Goal: Transaction & Acquisition: Purchase product/service

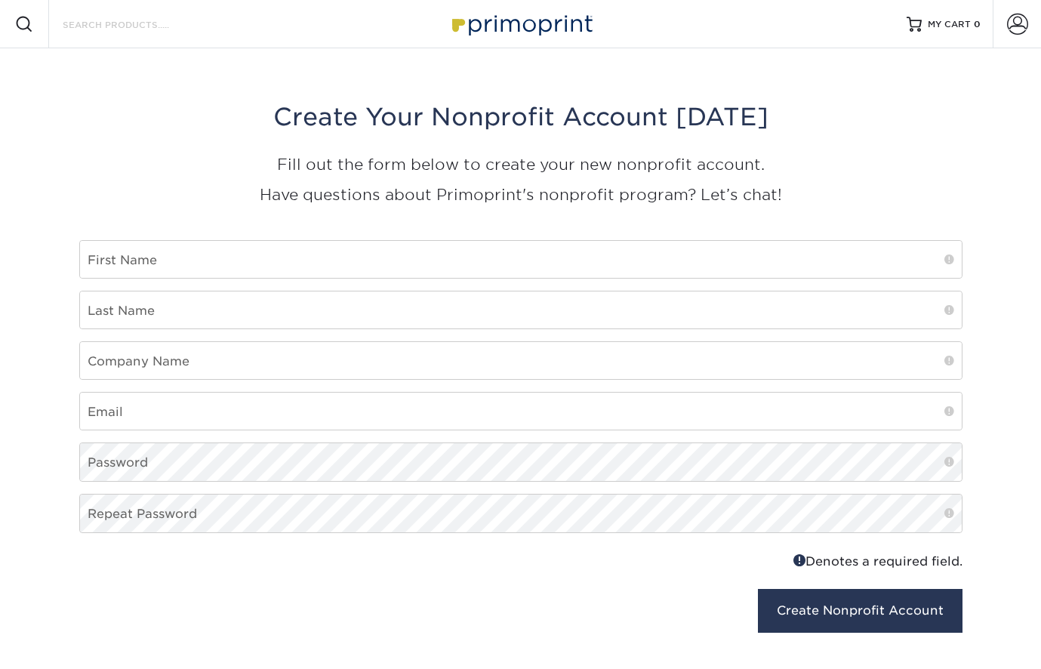
click at [99, 26] on input "Search Products" at bounding box center [134, 24] width 147 height 18
click at [28, 26] on span at bounding box center [24, 24] width 18 height 18
click at [90, 16] on input "Search Products" at bounding box center [134, 24] width 147 height 18
click at [162, 32] on input "Search Products" at bounding box center [134, 24] width 147 height 18
click at [540, 30] on img at bounding box center [520, 24] width 151 height 32
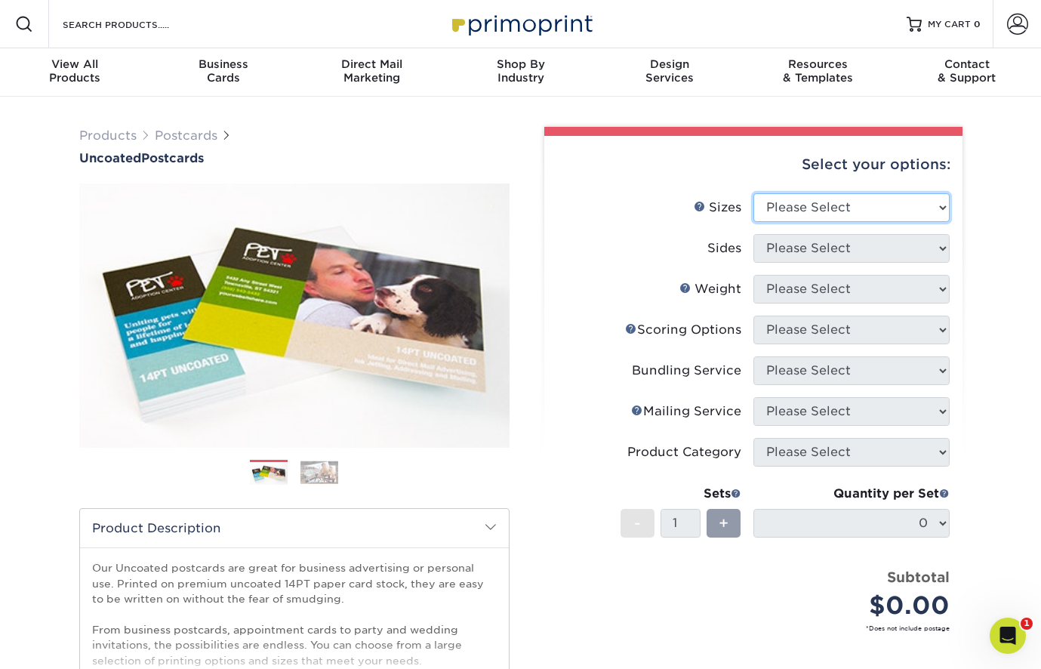
select select "4.25x6.00"
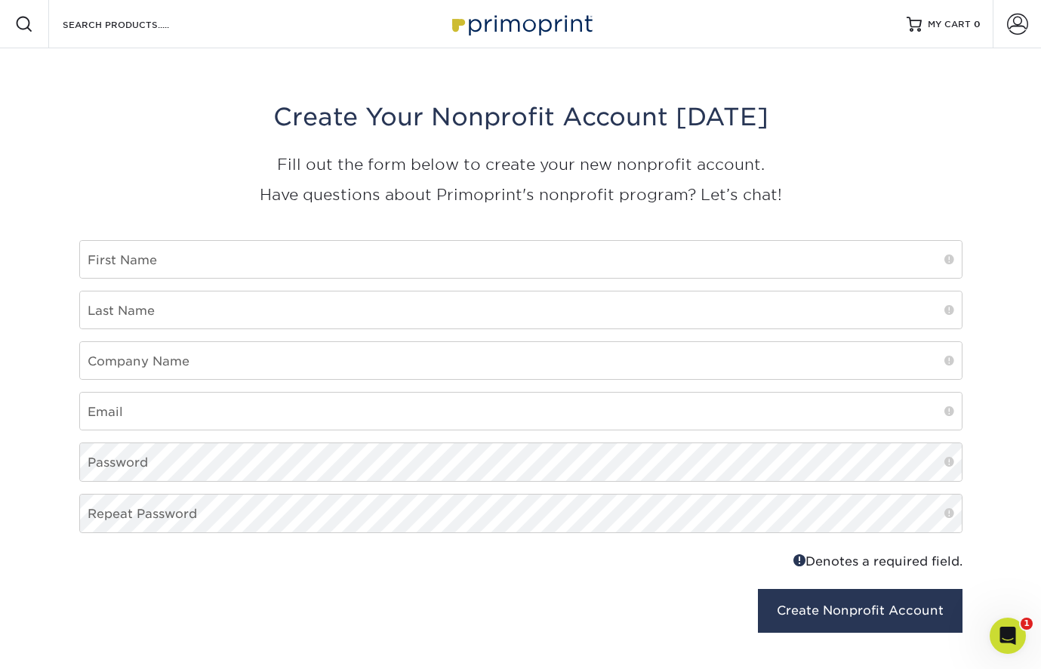
click at [522, 26] on img at bounding box center [520, 24] width 151 height 32
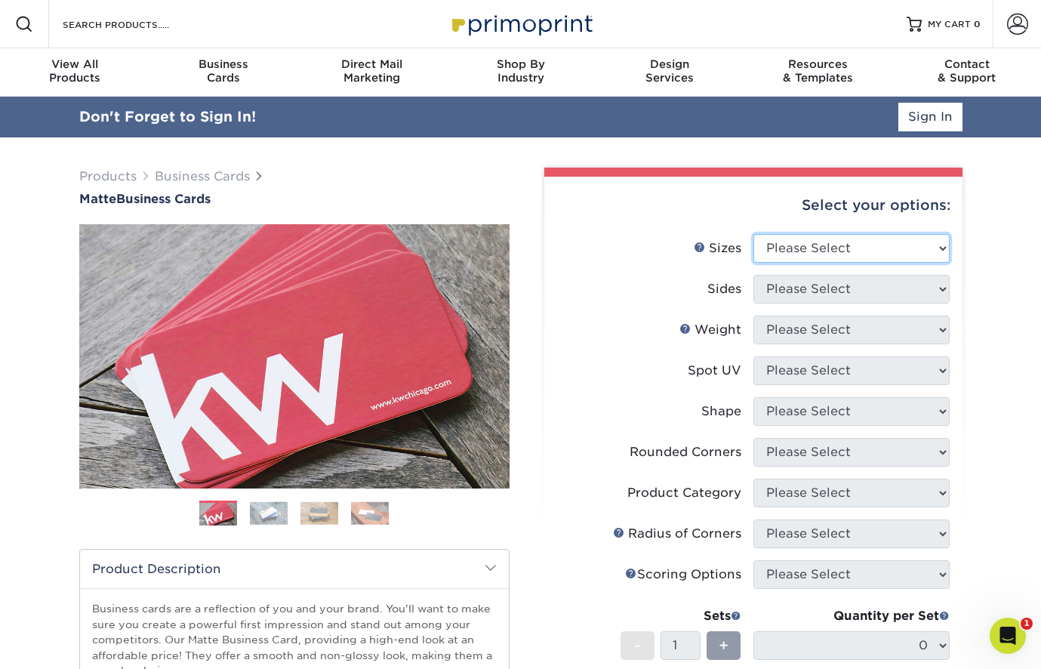
select select "2.00x3.50"
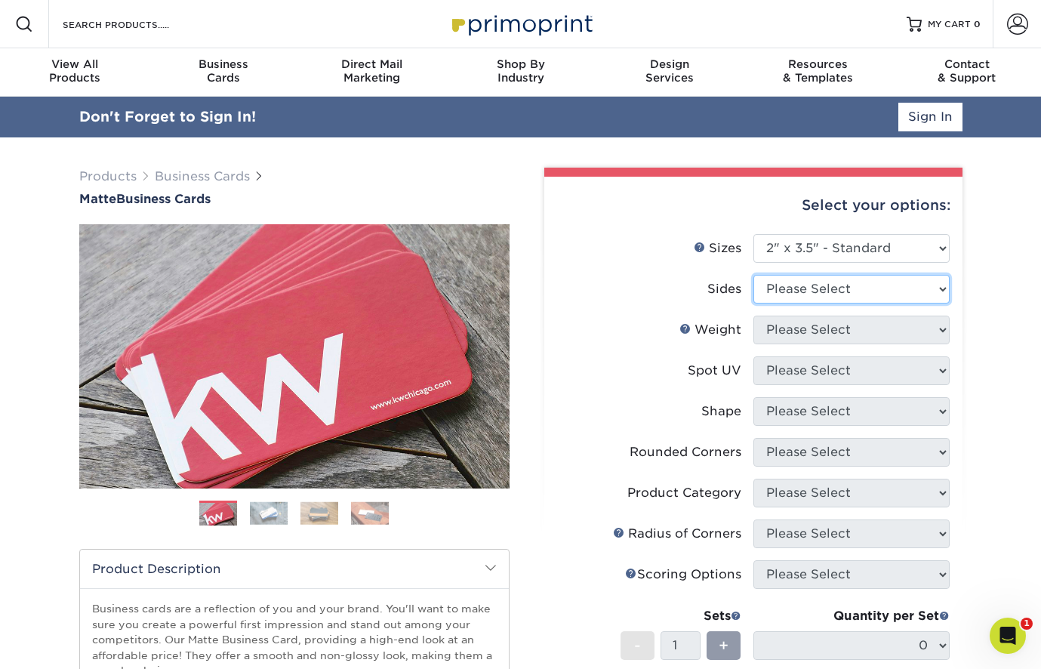
select select "13abbda7-1d64-4f25-8bb2-c179b224825d"
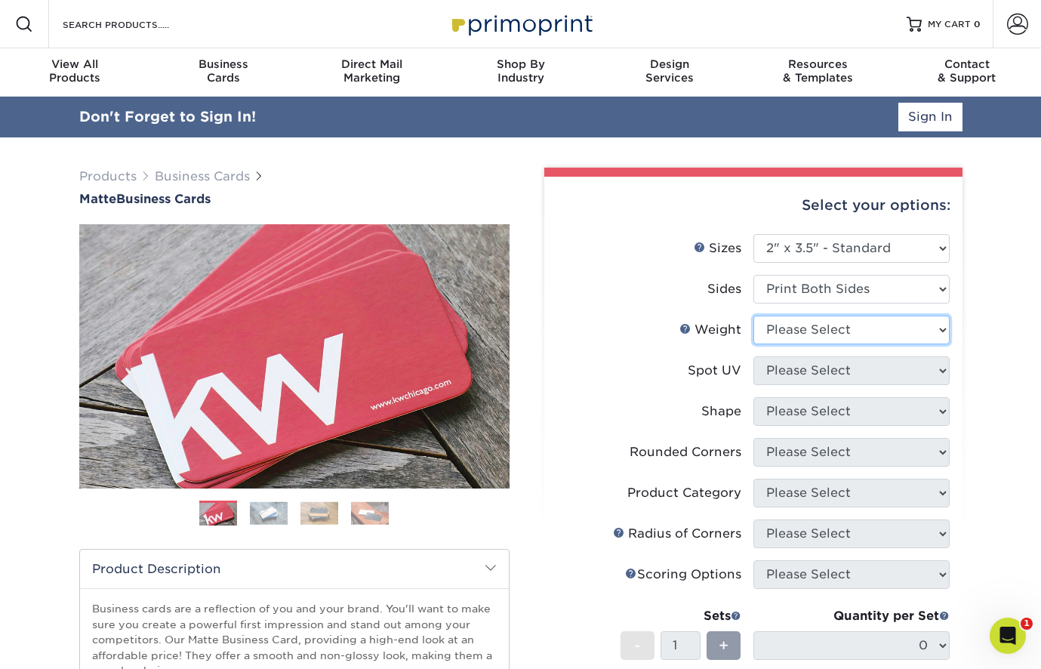
select select "16PT"
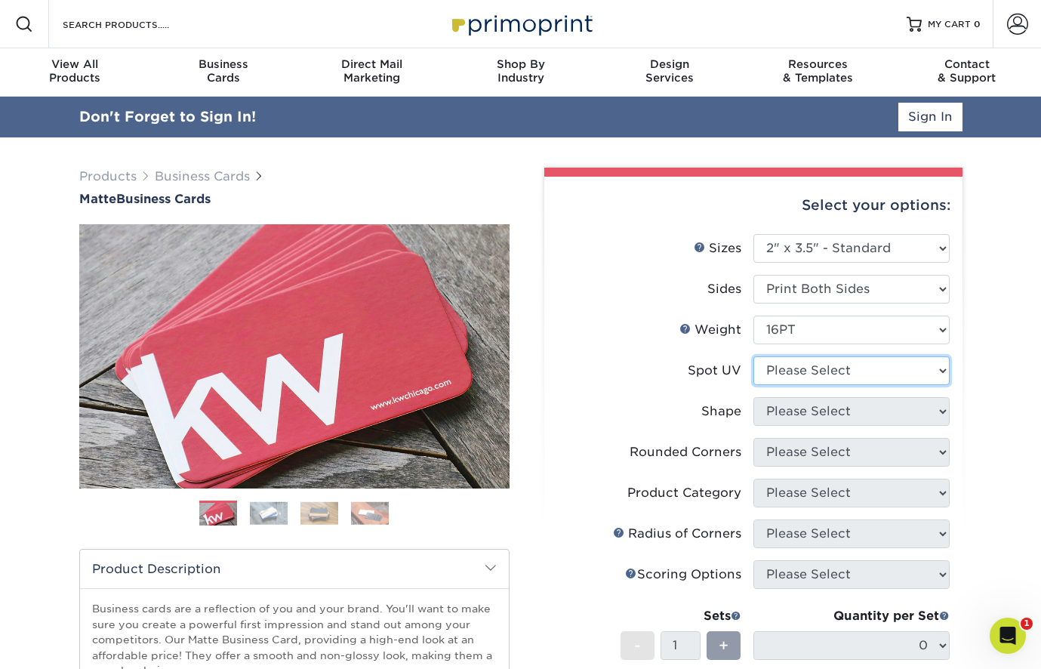
select select "3"
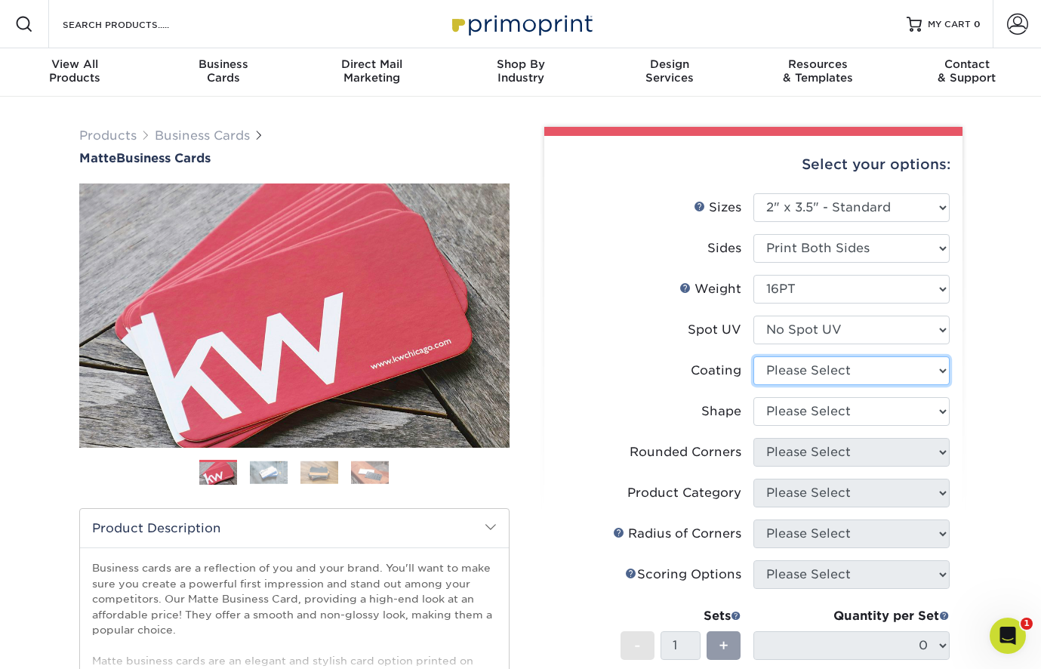
select select "121bb7b5-3b4d-429f-bd8d-bbf80e953313"
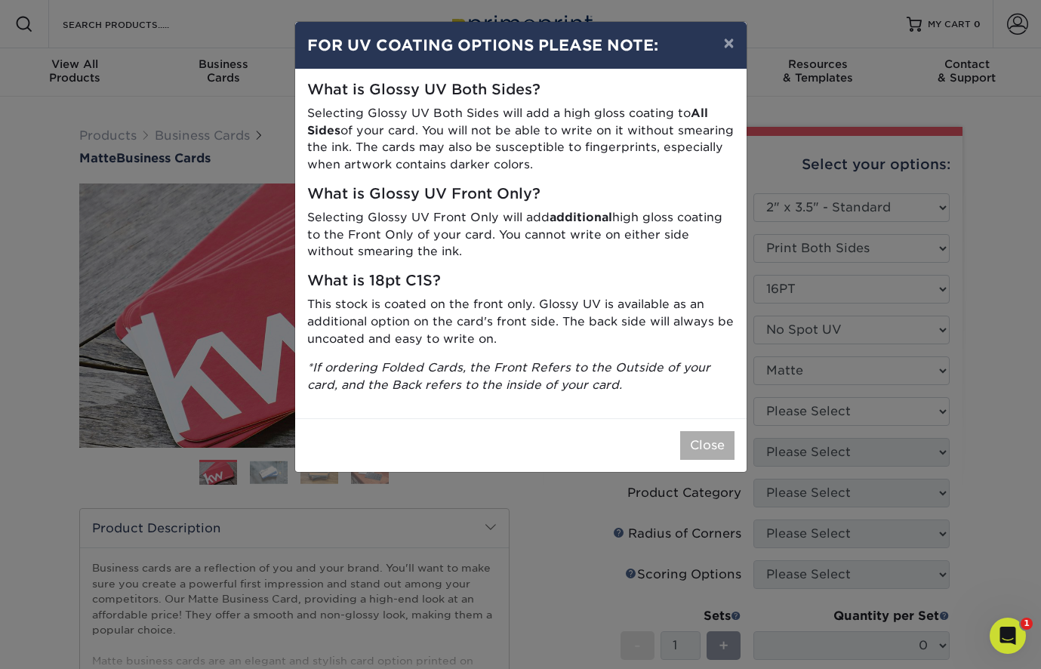
click at [705, 433] on button "Close" at bounding box center [707, 445] width 54 height 29
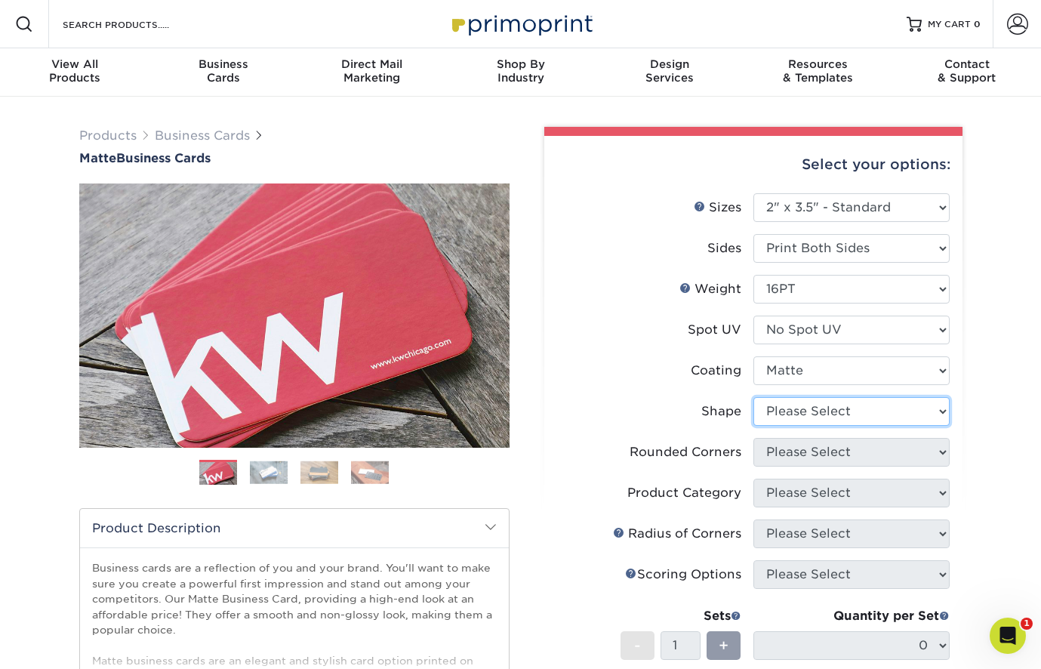
select select "standard"
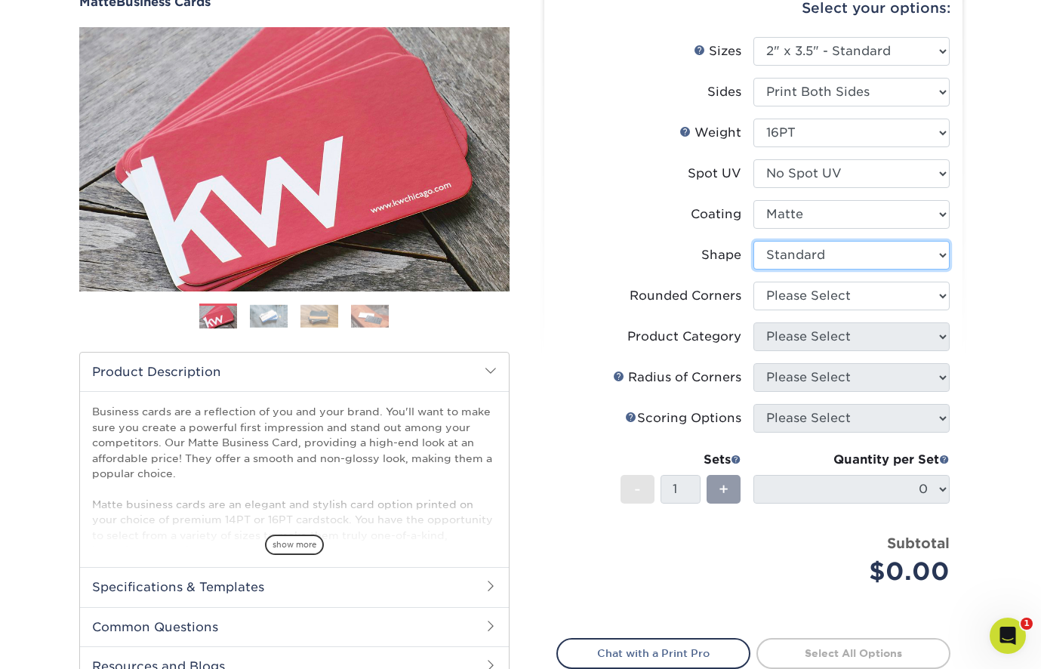
scroll to position [184, 0]
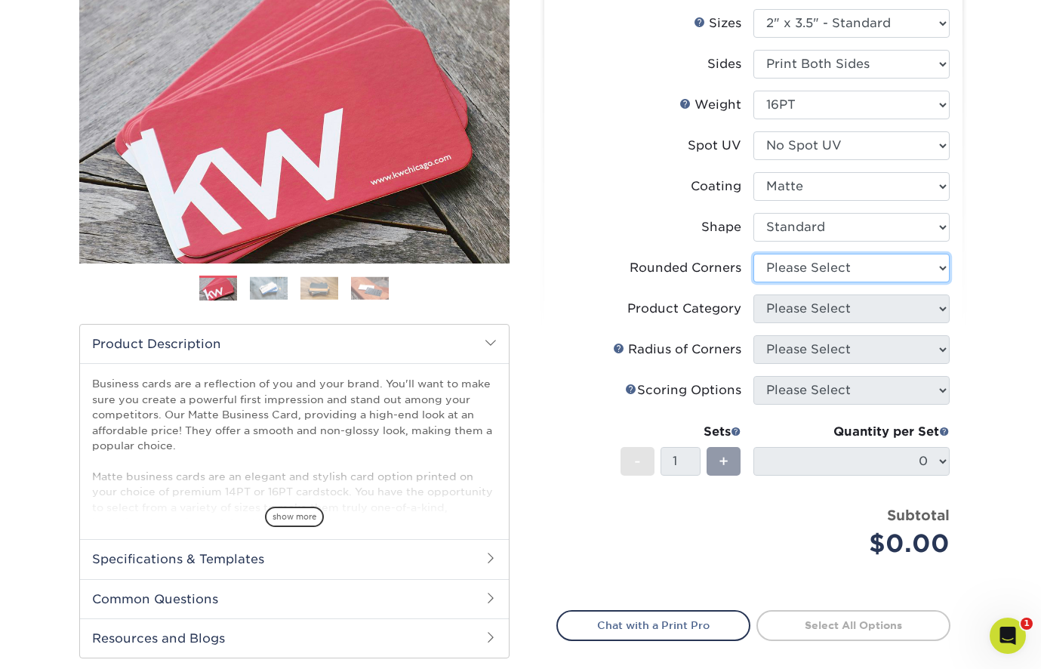
select select "7672df9e-0e0a-464d-8e1f-920c575e4da3"
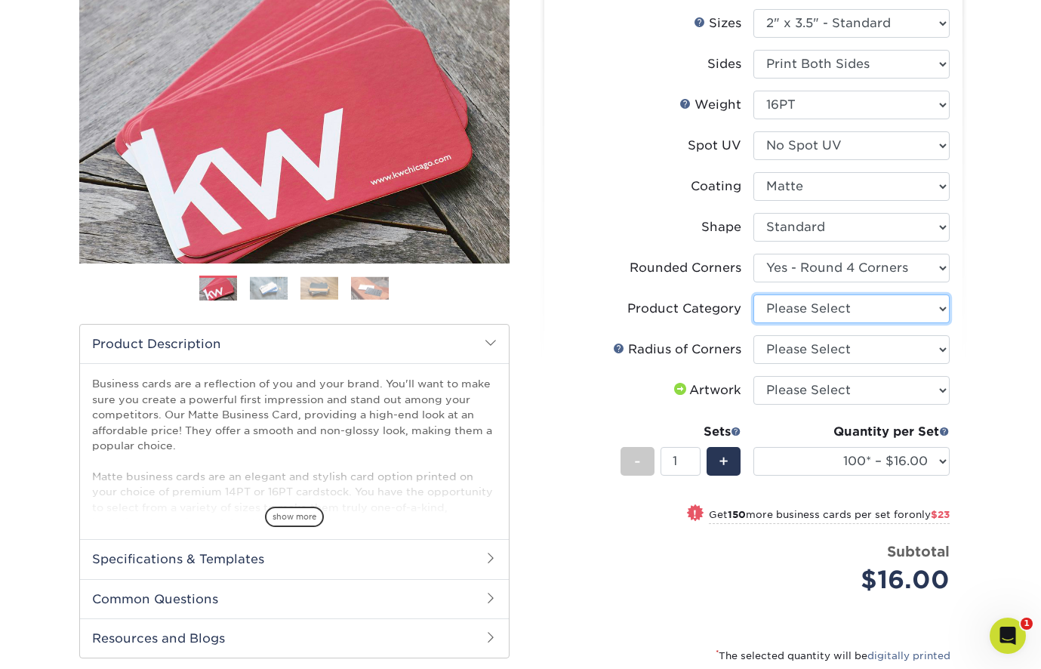
select select "3b5148f1-0588-4f88-a218-97bcfdce65c1"
select select "479fbfe7-6a0c-4895-8c9a-81739b7486c9"
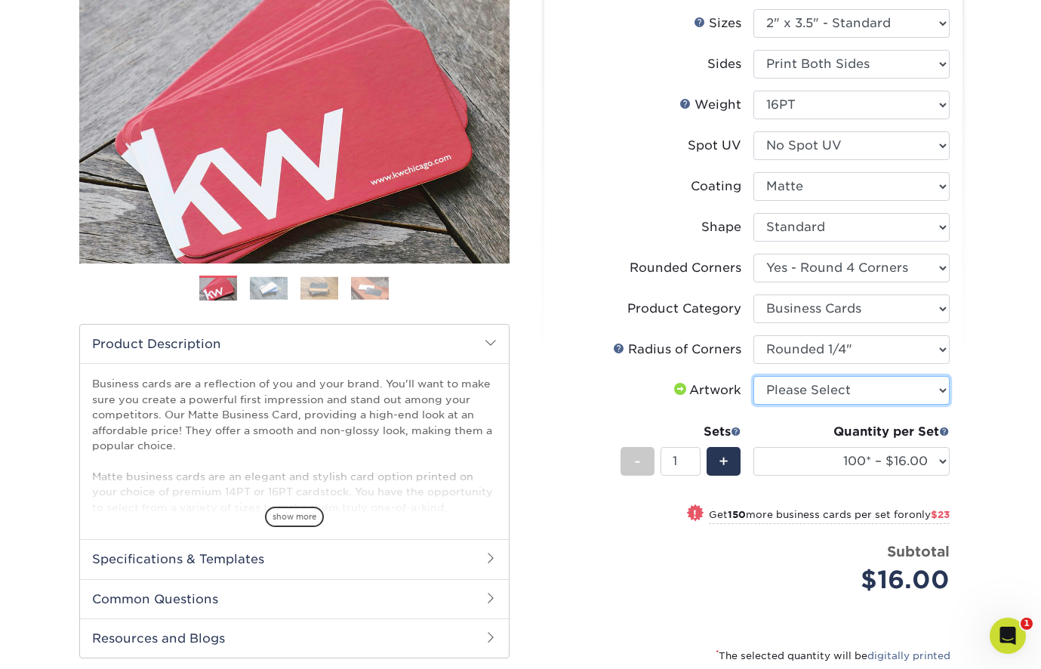
select select "upload"
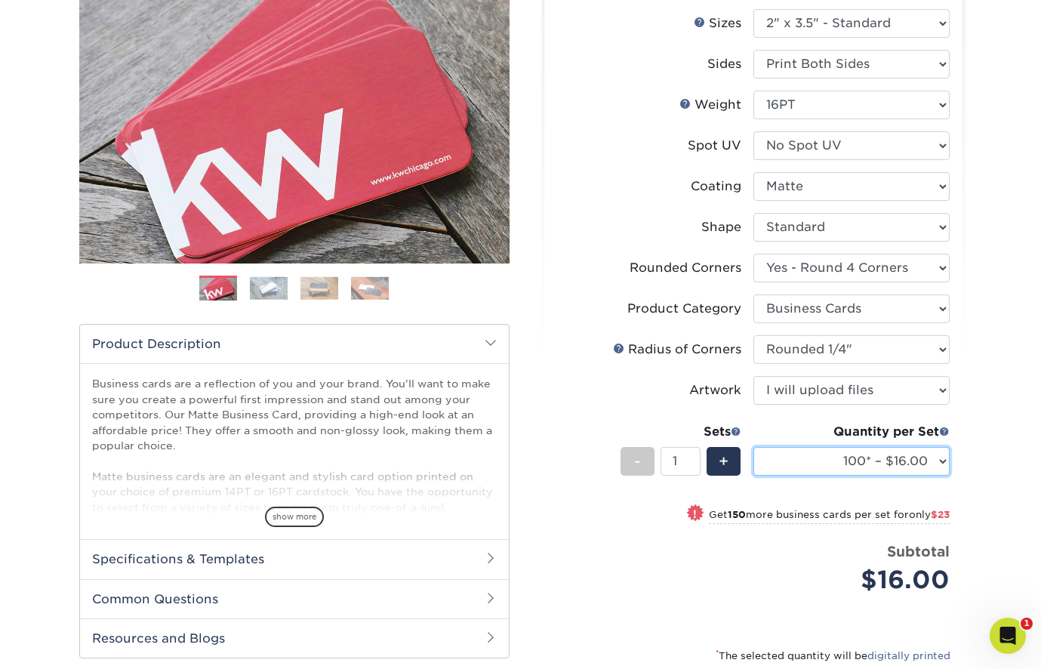
select select "250* – $39.00"
click at [722, 466] on span "+" at bounding box center [723, 461] width 10 height 23
type input "2"
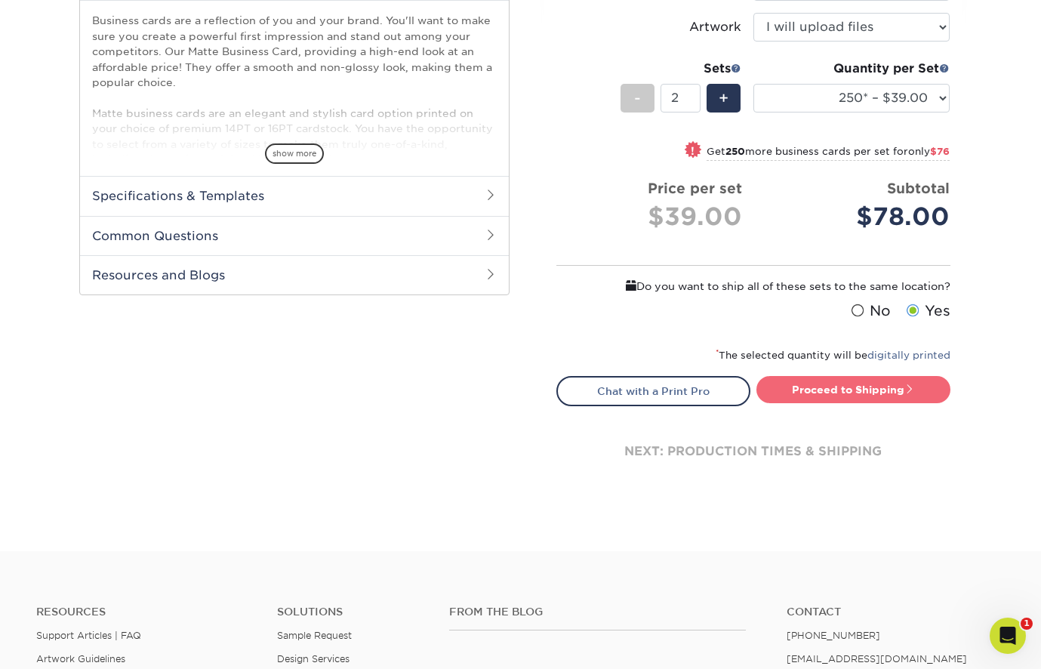
click at [890, 383] on link "Proceed to Shipping" at bounding box center [853, 389] width 194 height 27
type input "Set 1"
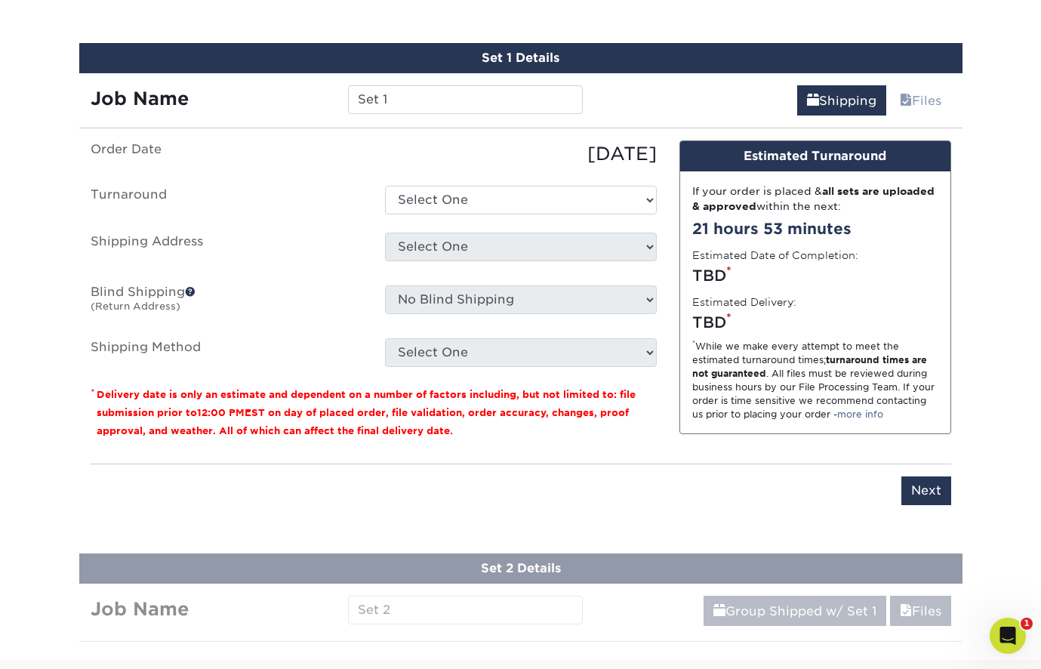
scroll to position [961, 0]
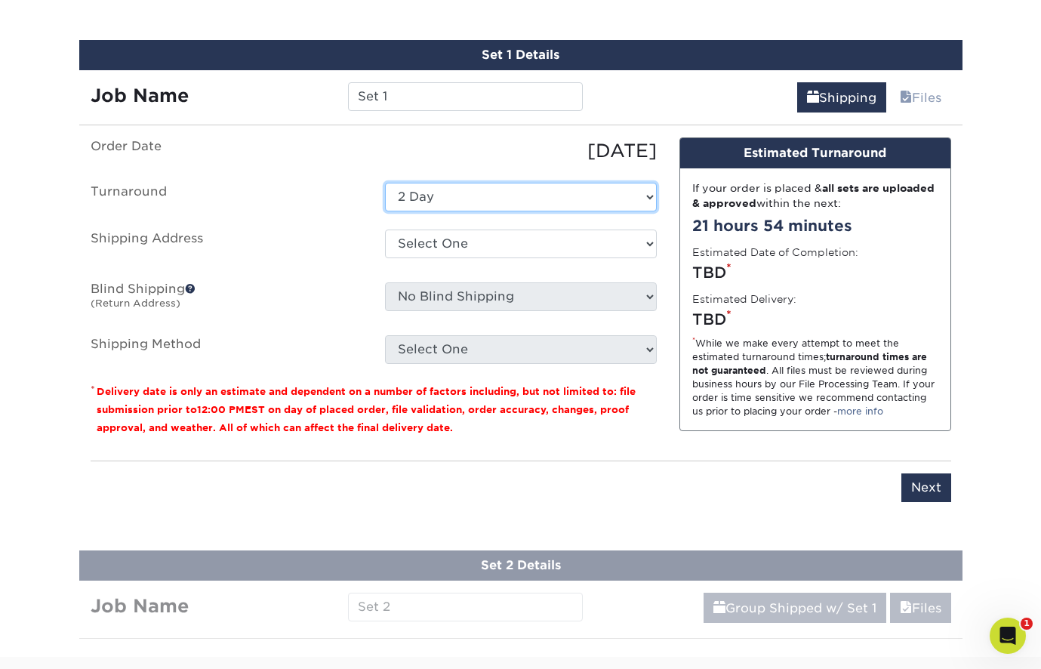
select select "823306c4-fca3-4eef-b9dc-f915865d50ea"
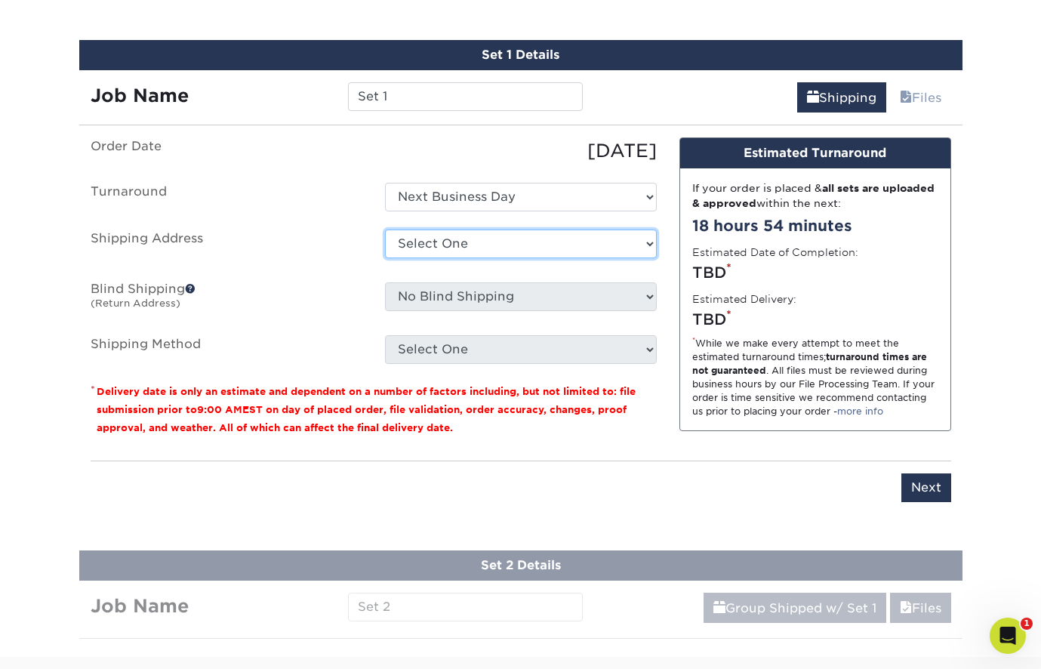
select select "newaddress"
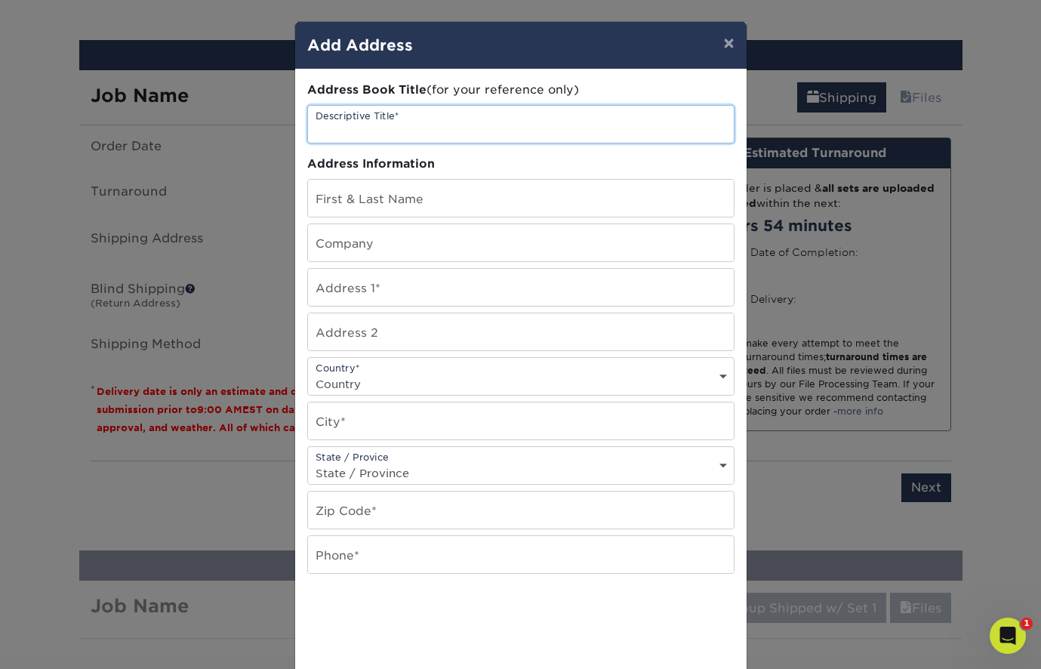
click at [414, 133] on input "text" at bounding box center [521, 124] width 426 height 37
paste input "6107 SW GUNTHER LN PORTLAND, OR 97219-7044"
type input "6107 SW GUNTHER LN PORTLAND, OR 97219-7044"
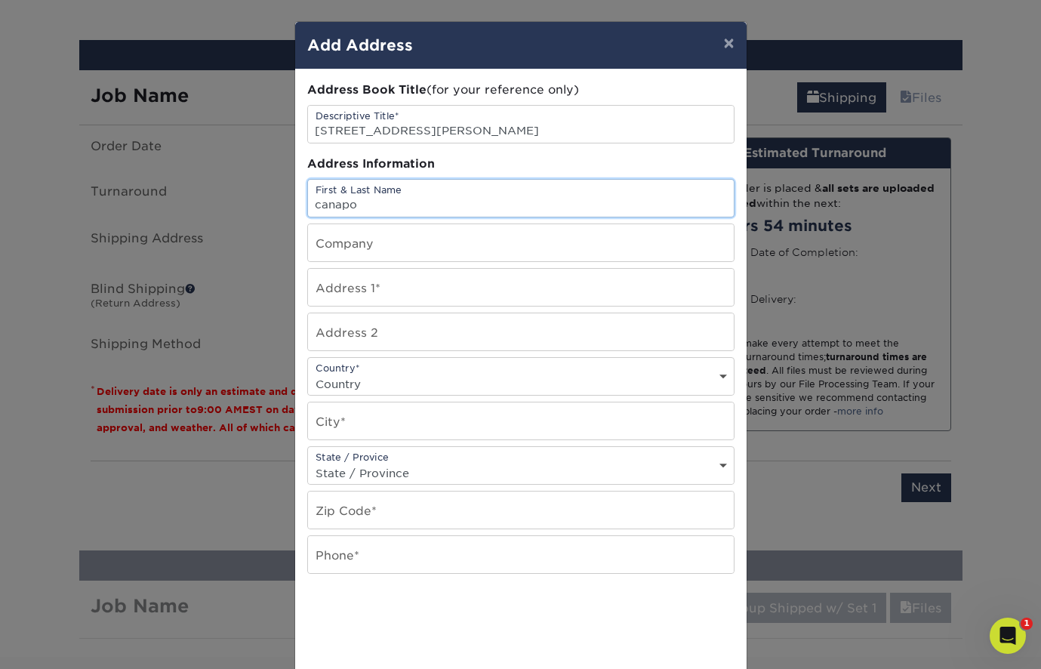
type input "canapo"
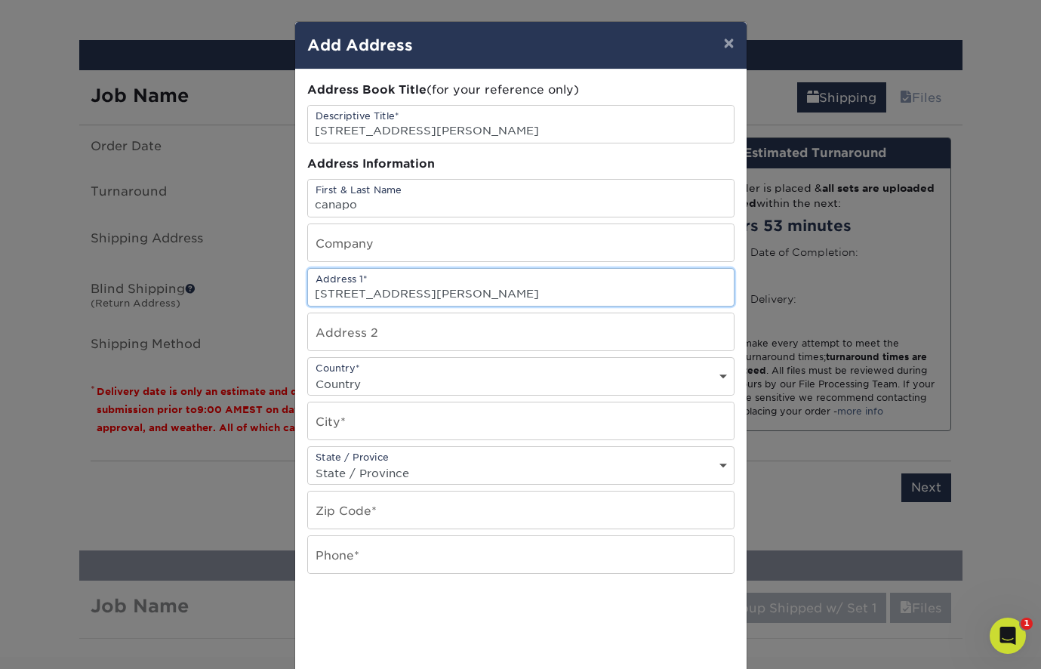
type input "6107 SW Gunther lane"
select select "US"
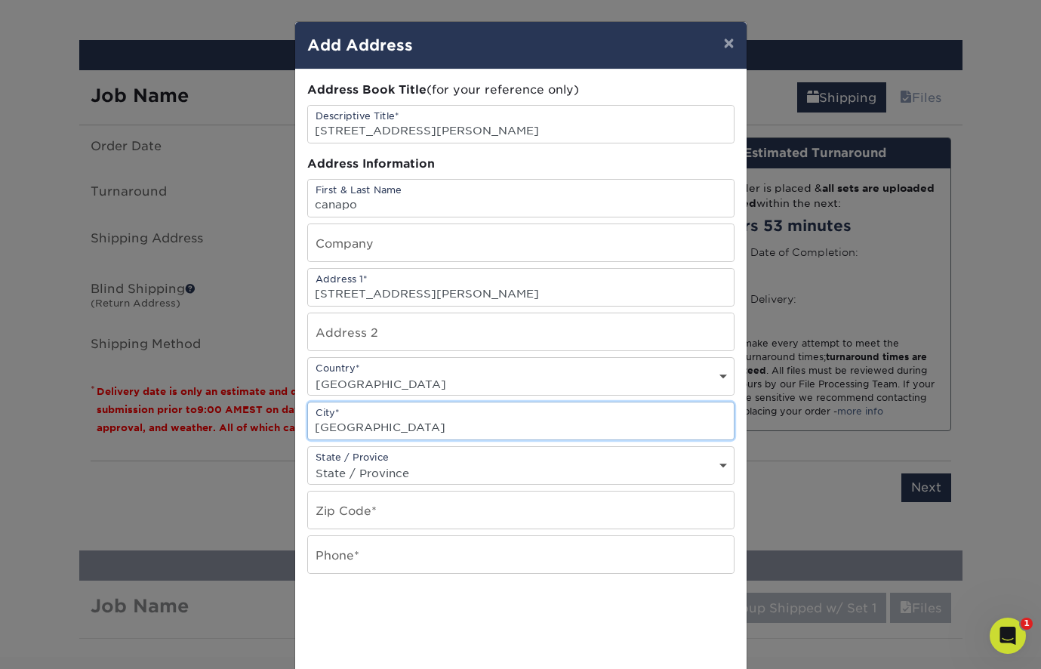
type input "portland"
select select "OR"
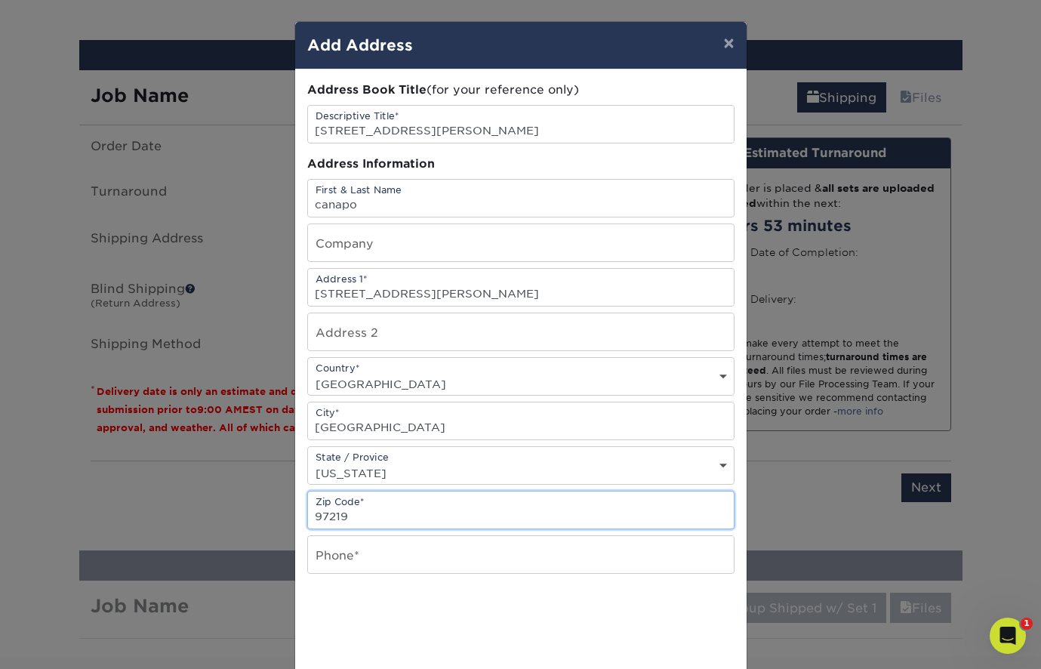
type input "97219"
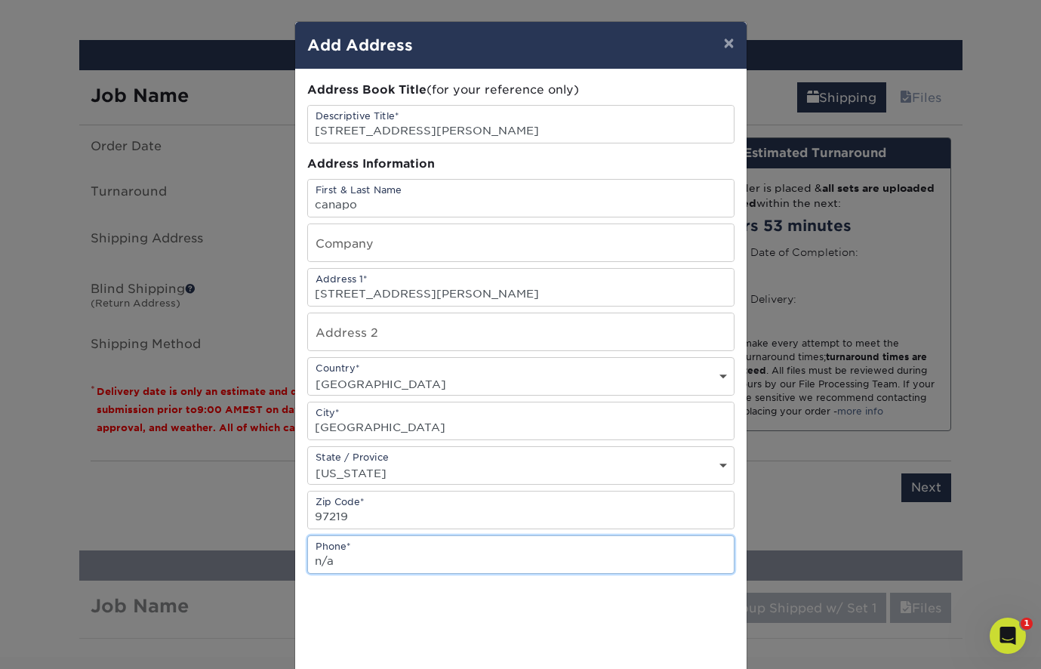
type input "n/a"
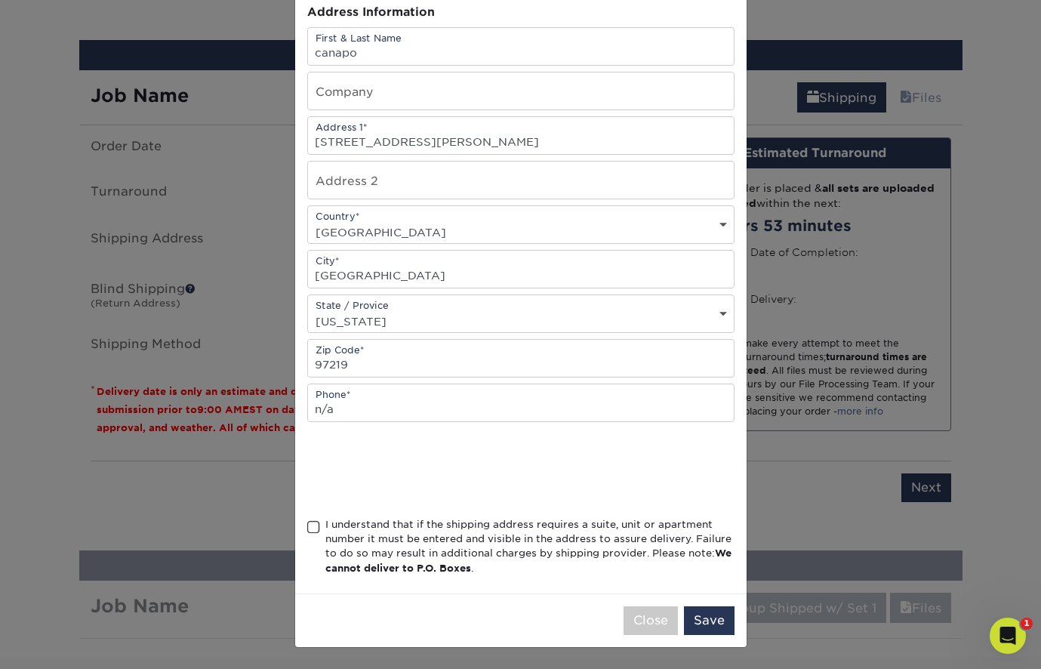
scroll to position [155, 0]
click at [316, 530] on span at bounding box center [313, 527] width 13 height 14
click at [0, 0] on input "I understand that if the shipping address requires a suite, unit or apartment n…" at bounding box center [0, 0] width 0 height 0
click at [719, 615] on button "Save" at bounding box center [709, 620] width 51 height 29
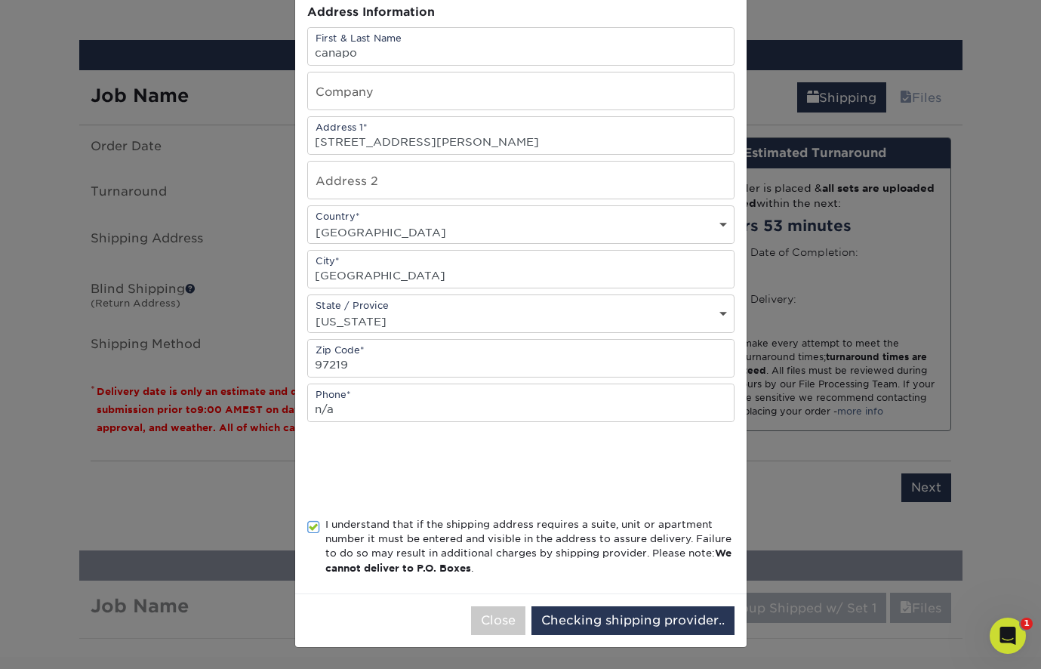
scroll to position [0, 0]
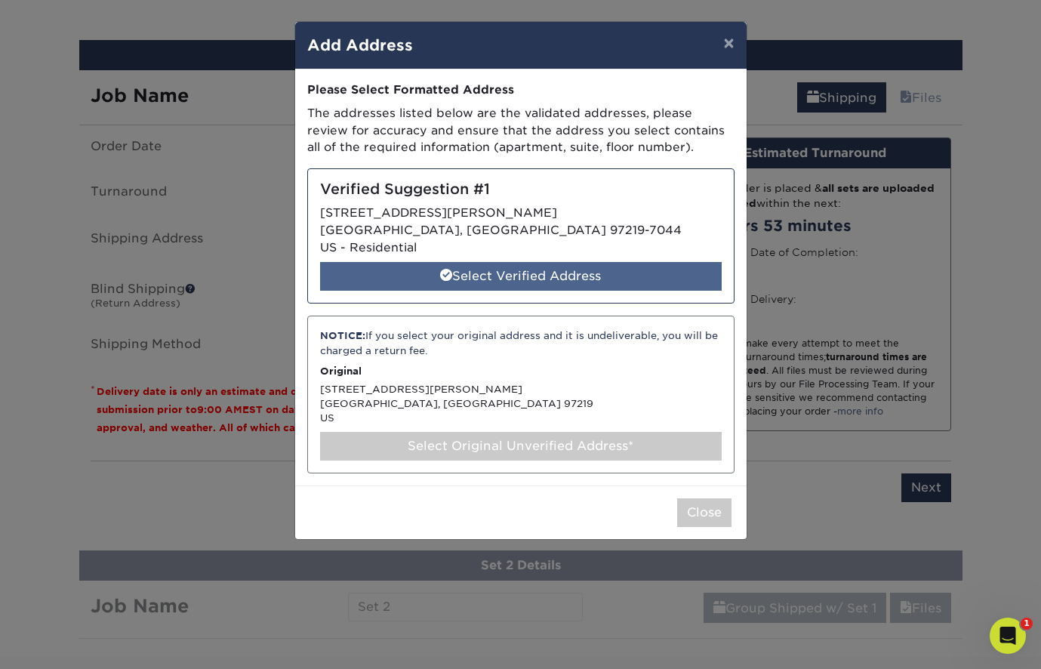
click at [593, 275] on div "Select Verified Address" at bounding box center [521, 276] width 402 height 29
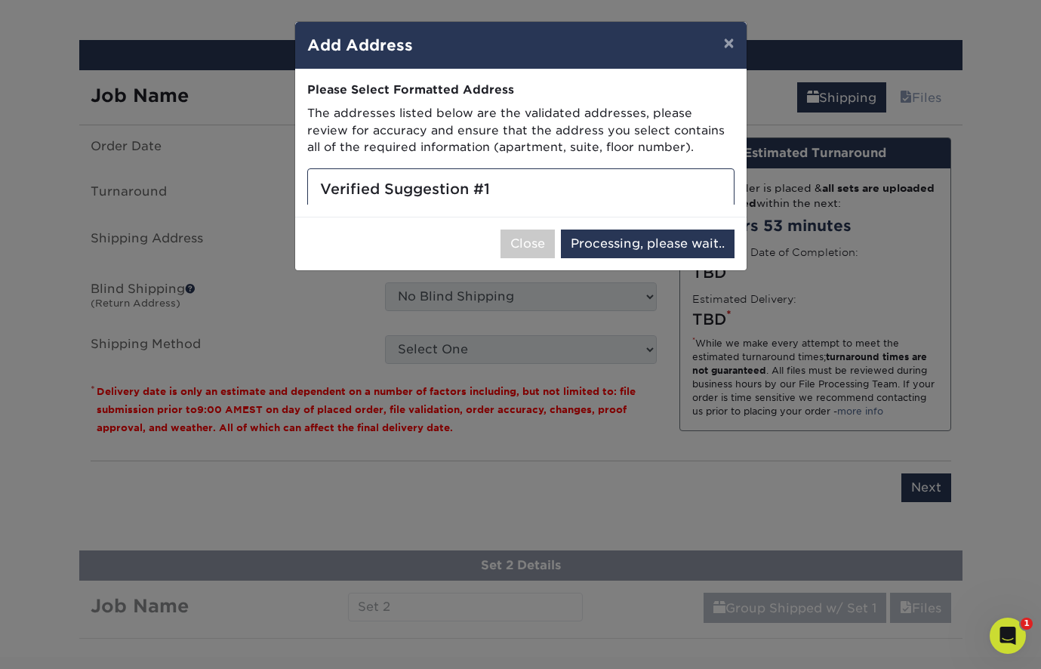
select select "285830"
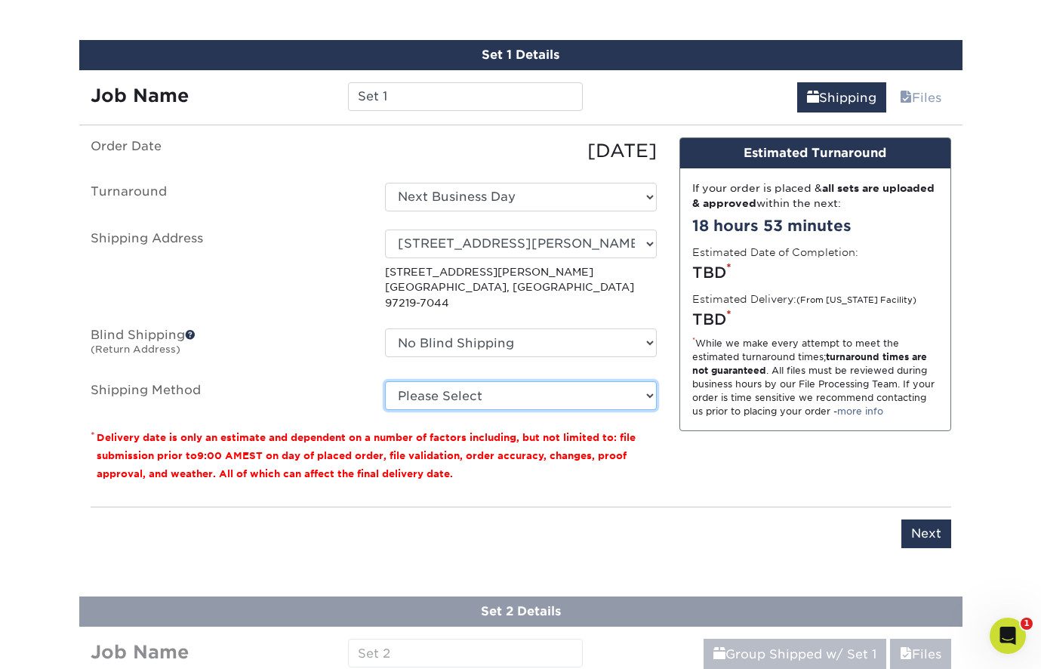
select select "03"
